Goal: Complete application form

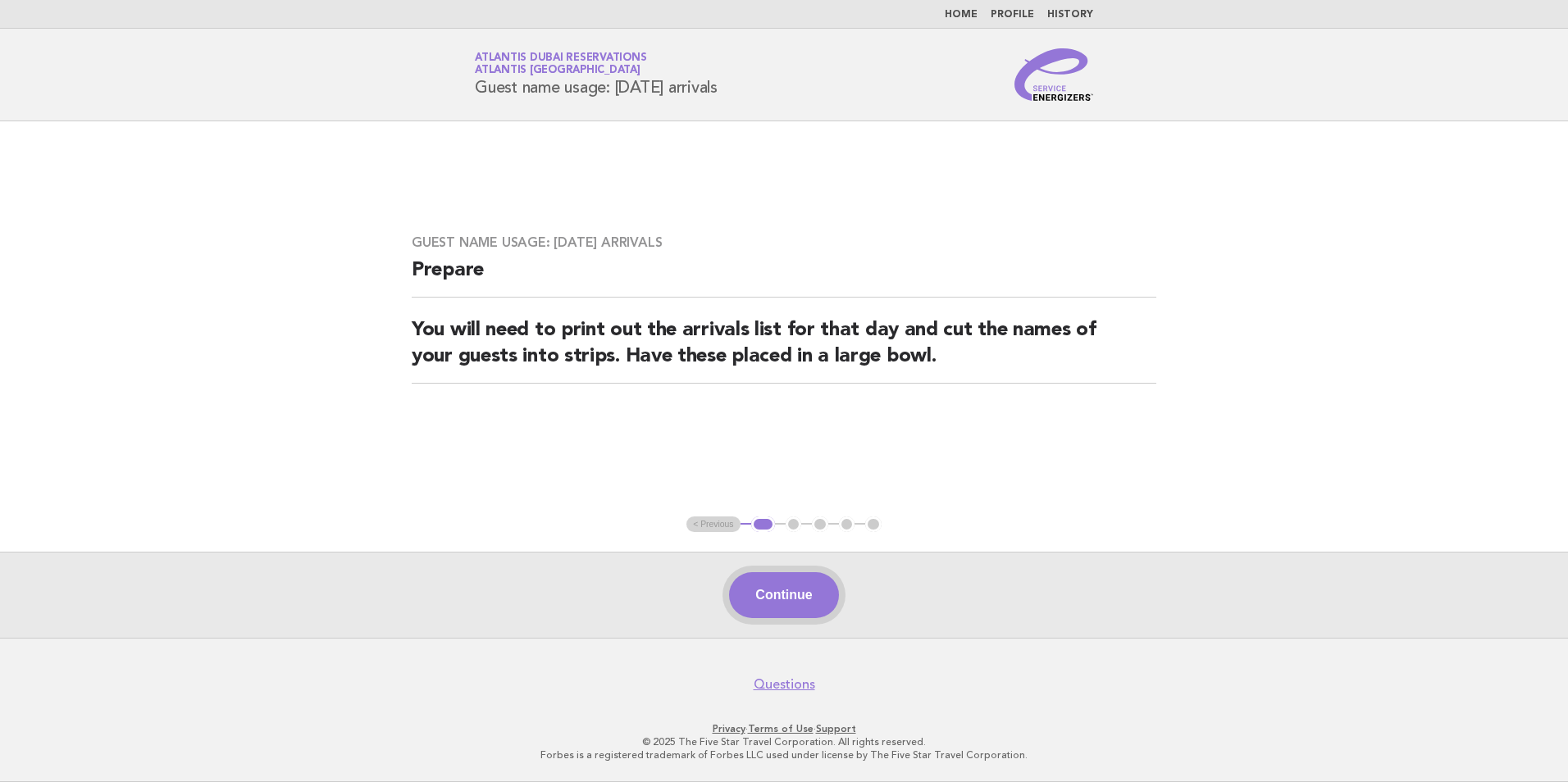
click at [778, 592] on button "Continue" at bounding box center [783, 595] width 109 height 46
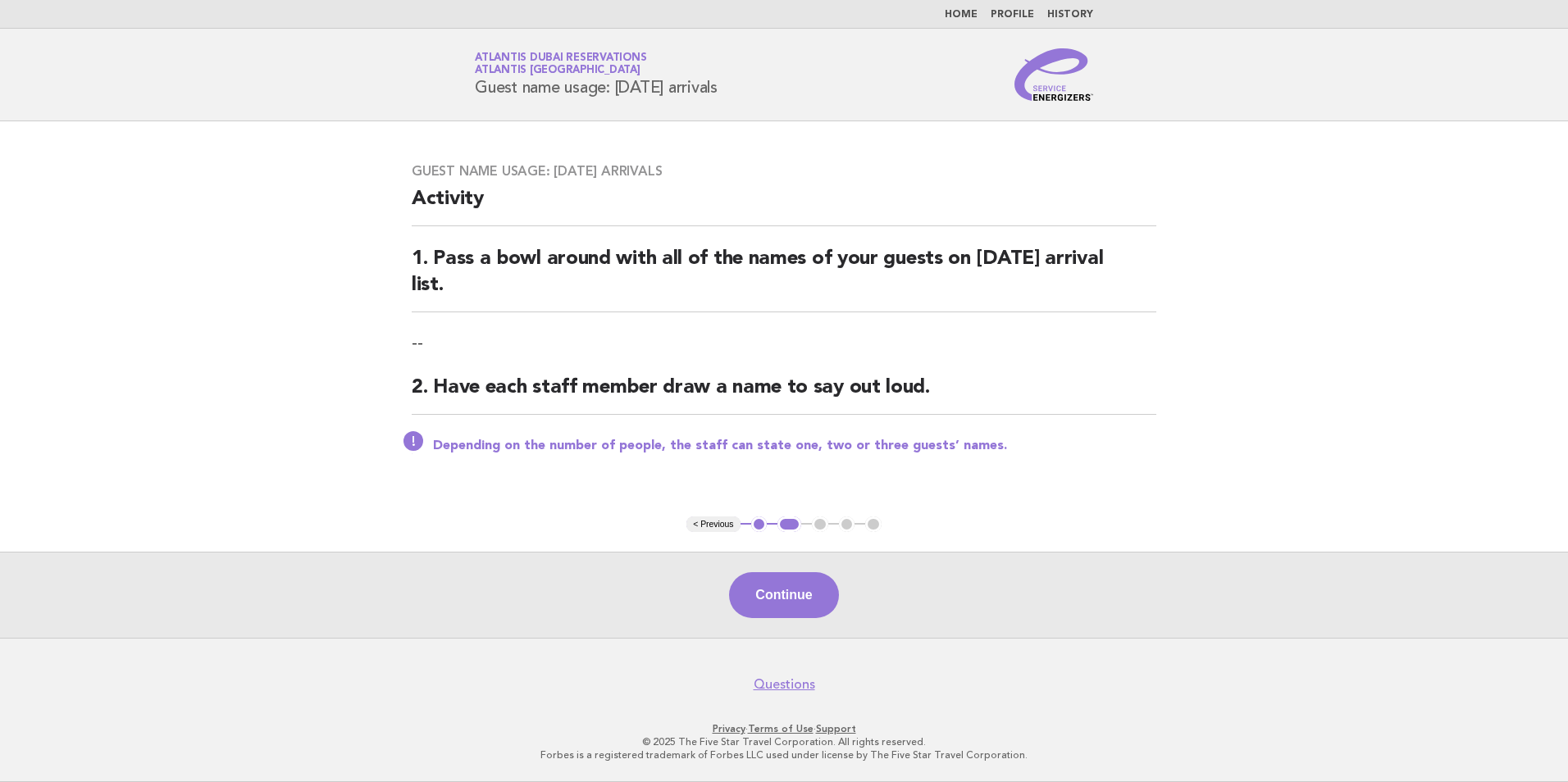
click at [778, 592] on button "Continue" at bounding box center [783, 595] width 109 height 46
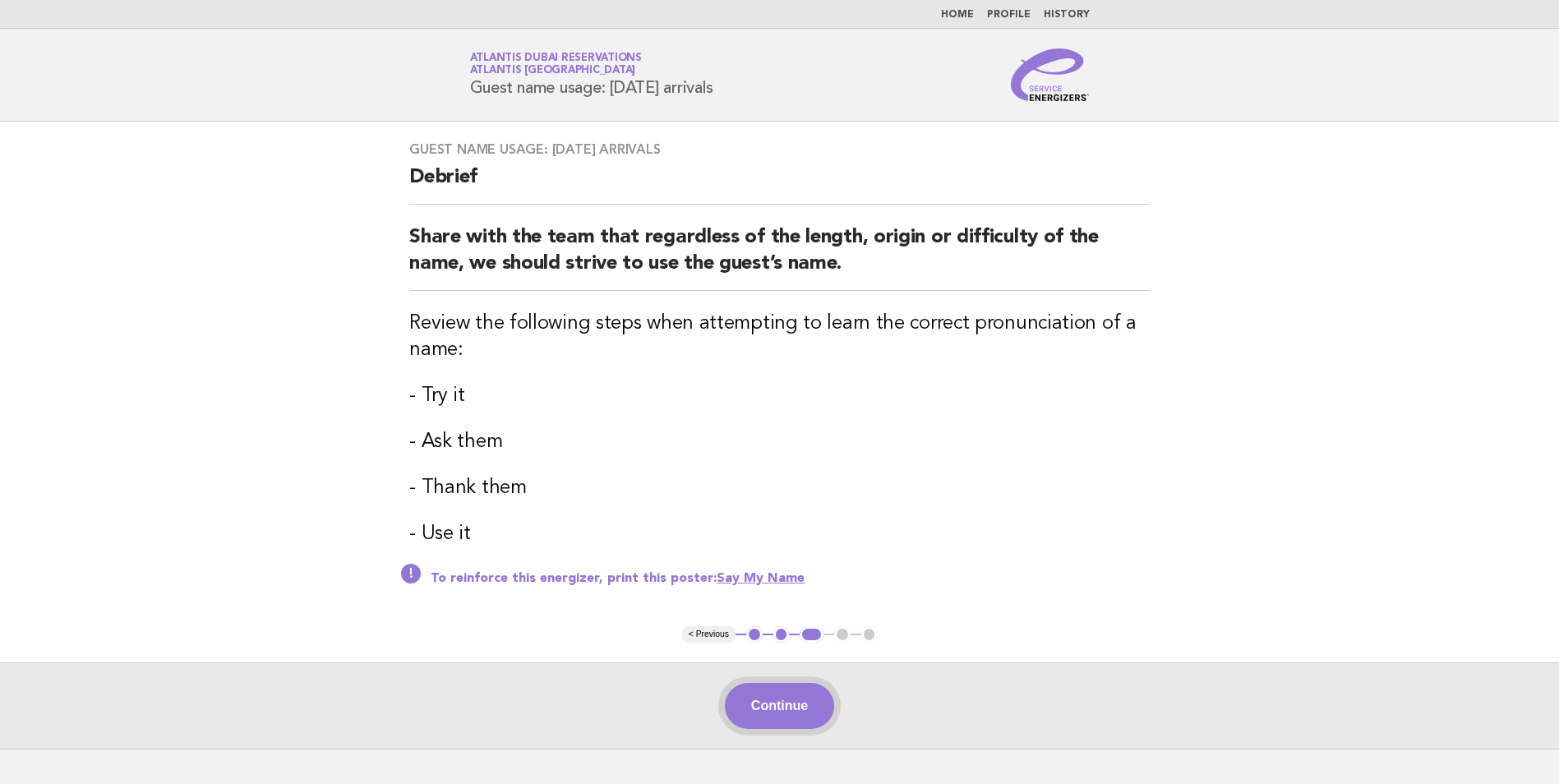
click at [793, 702] on button "Continue" at bounding box center [779, 706] width 110 height 46
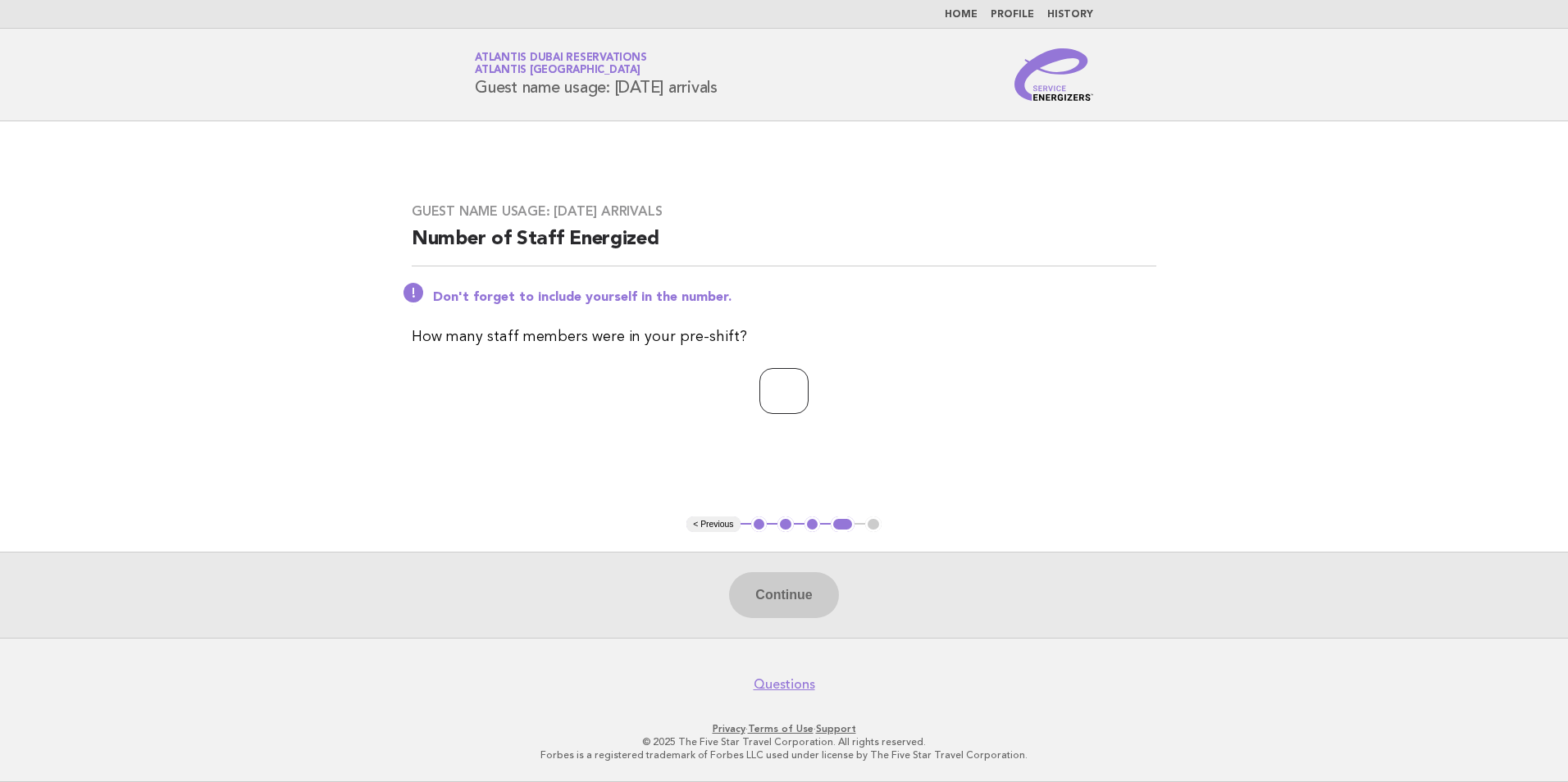
click at [787, 399] on input "number" at bounding box center [784, 391] width 49 height 46
type input "**"
click at [809, 584] on button "Continue" at bounding box center [783, 595] width 109 height 46
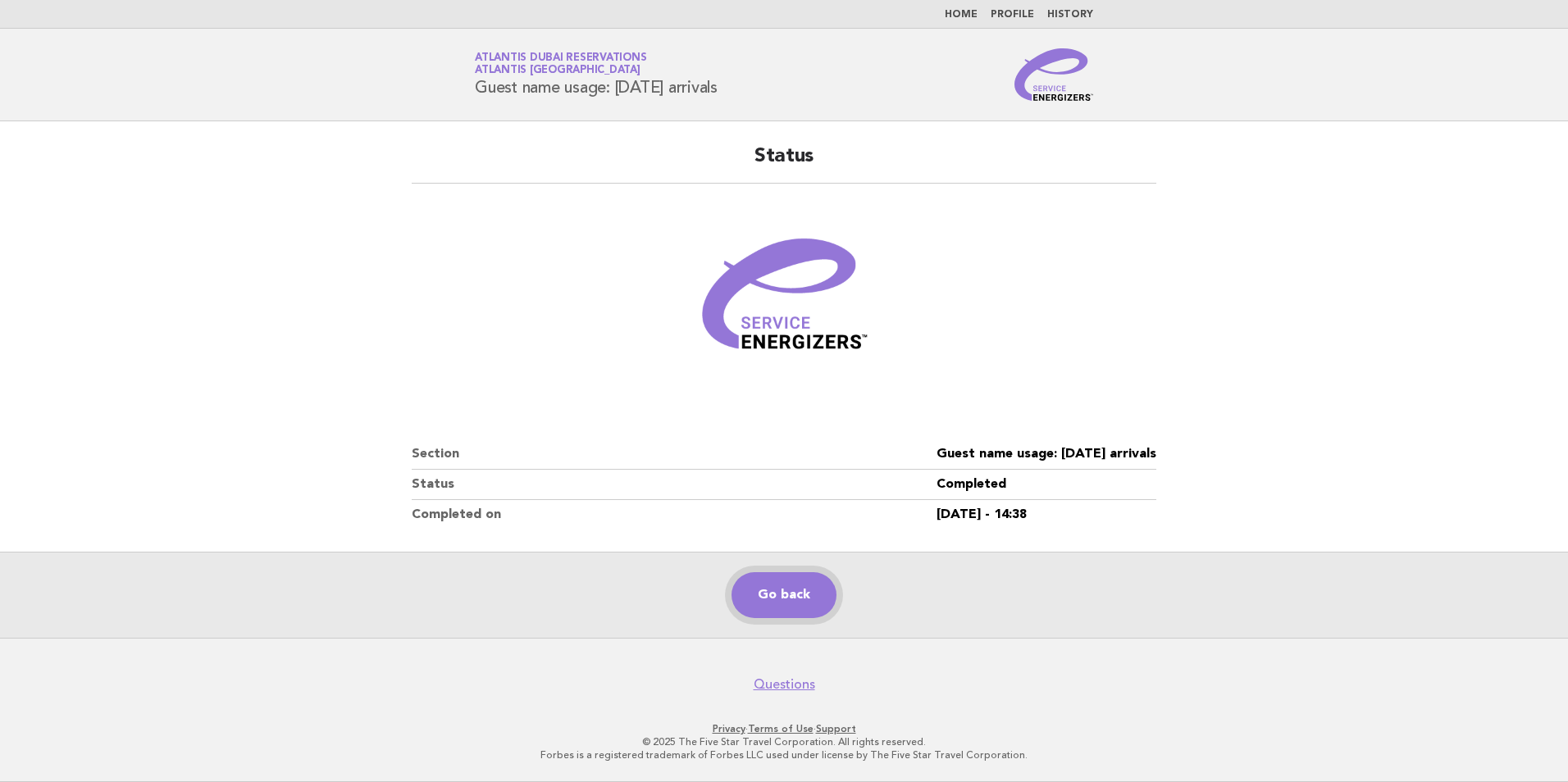
click at [764, 587] on link "Go back" at bounding box center [784, 595] width 105 height 46
